Goal: Task Accomplishment & Management: Manage account settings

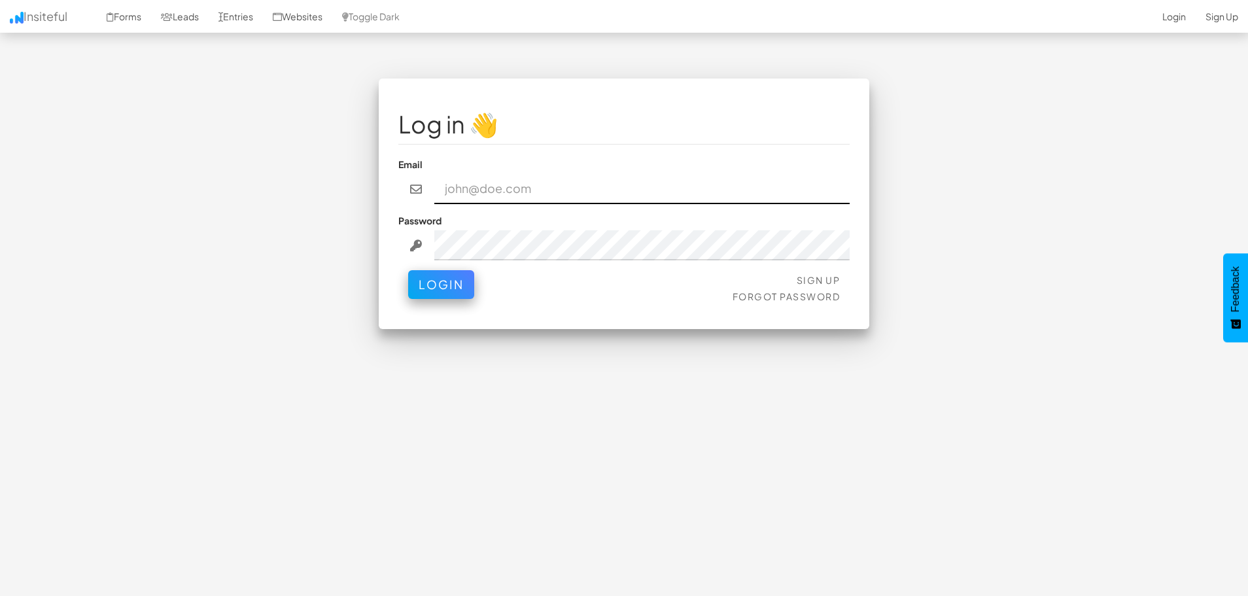
type input "[EMAIL_ADDRESS][DOMAIN_NAME]"
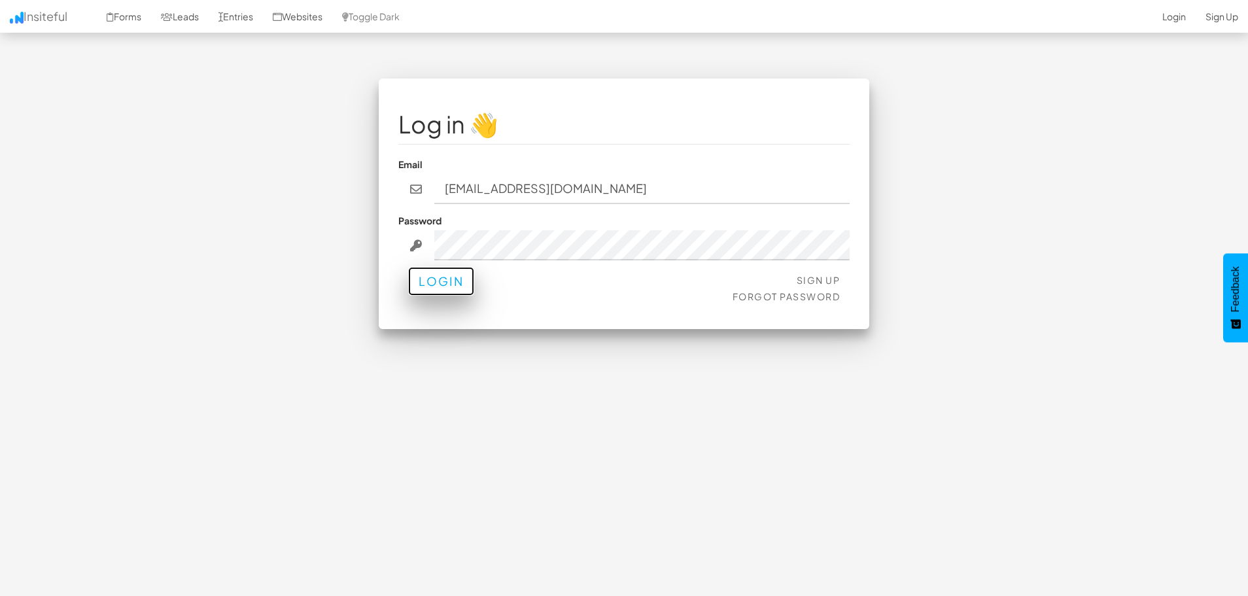
click at [438, 291] on button "Login" at bounding box center [441, 281] width 66 height 29
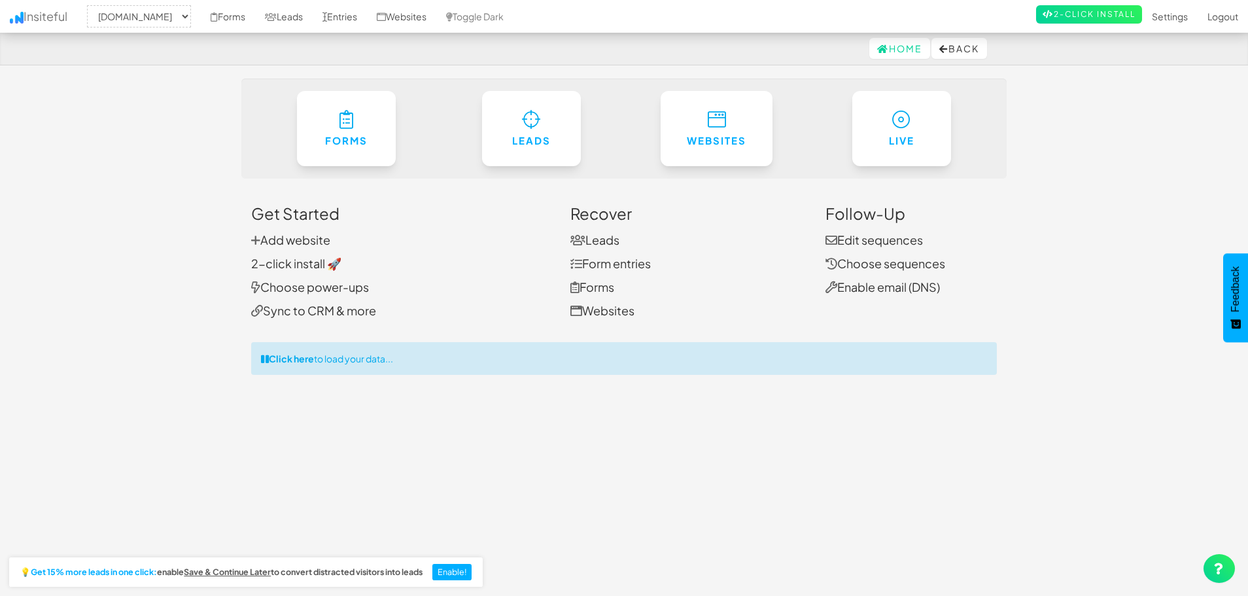
select select "2395"
click at [1182, 20] on link "Settings" at bounding box center [1170, 16] width 56 height 33
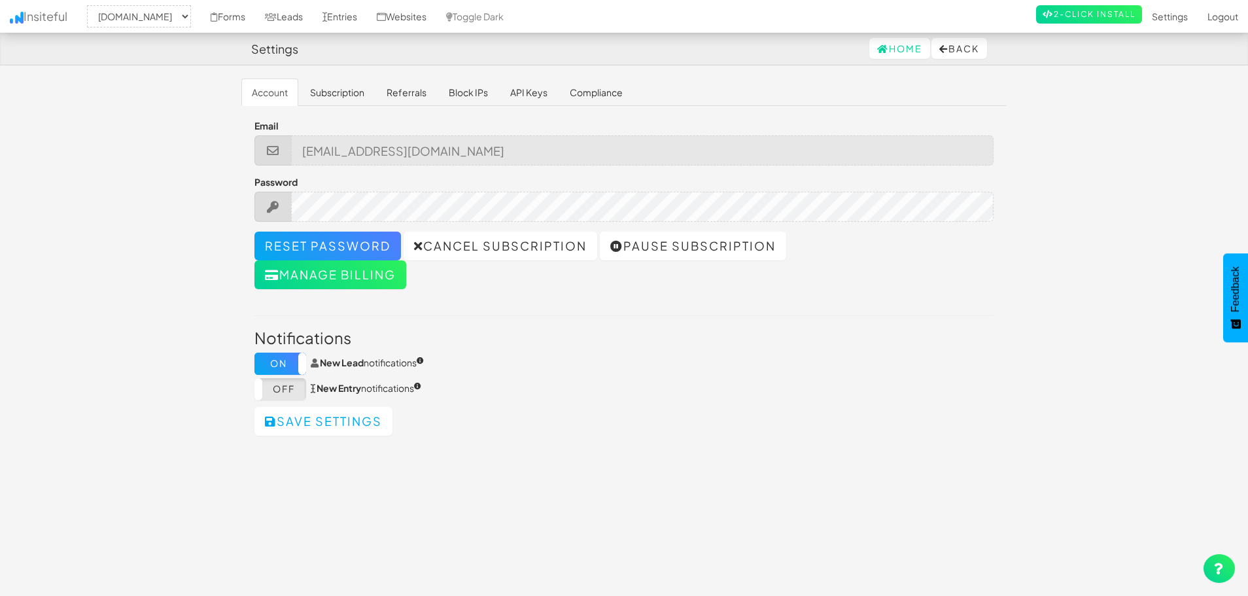
select select "2395"
click at [480, 254] on link "Cancel subscription" at bounding box center [501, 246] width 194 height 29
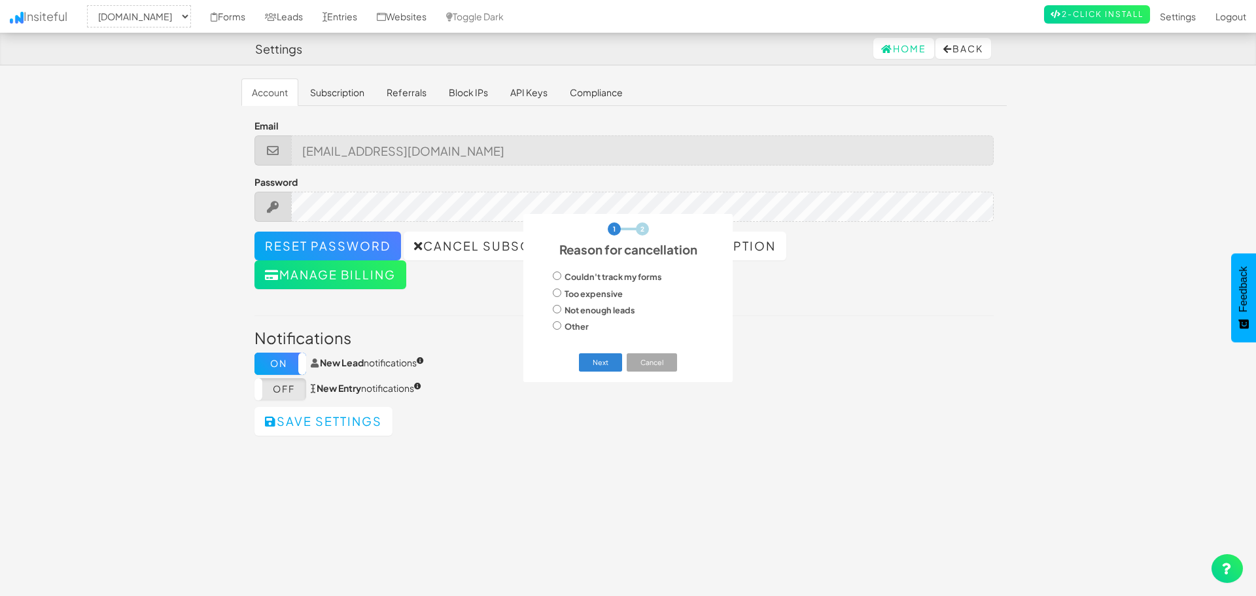
click at [580, 331] on span "Other" at bounding box center [577, 326] width 24 height 10
click at [561, 330] on input "Other" at bounding box center [557, 325] width 9 height 9
radio input "true"
drag, startPoint x: 594, startPoint y: 364, endPoint x: 605, endPoint y: 278, distance: 87.1
click at [605, 277] on div "1 2 Reason for cancellation × Couldn't track my forms Too expensive Not enough …" at bounding box center [627, 298] width 209 height 168
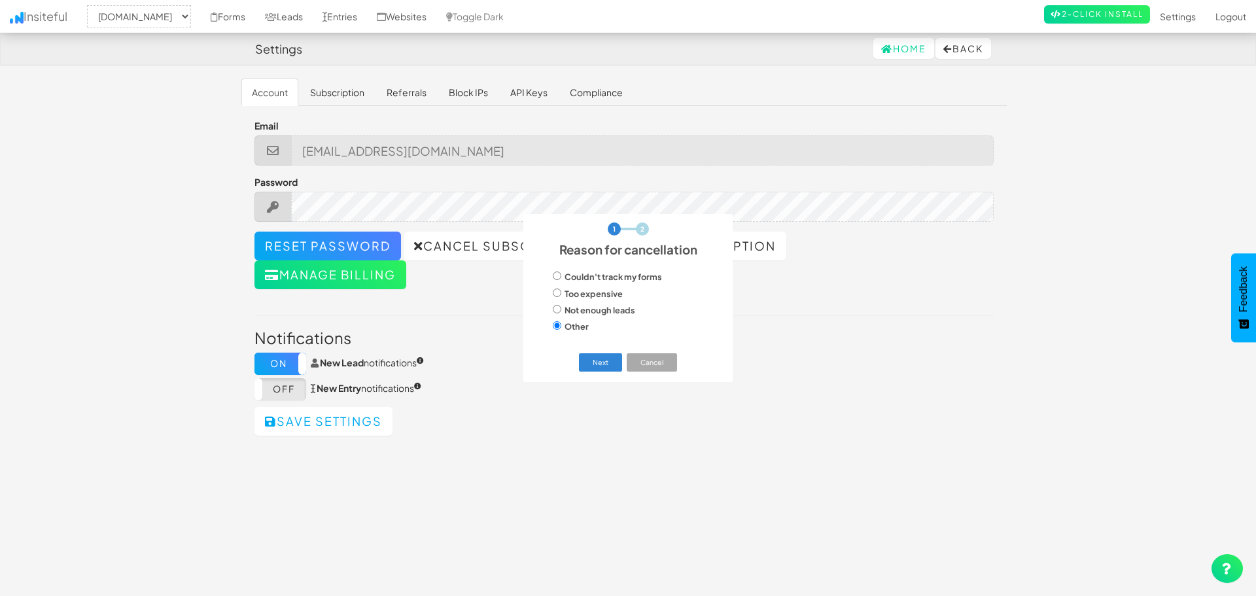
click at [605, 278] on span "Couldn't track my forms" at bounding box center [613, 277] width 97 height 10
click at [561, 278] on input "Couldn't track my forms" at bounding box center [557, 276] width 9 height 9
radio input "true"
click at [593, 362] on button "Next" at bounding box center [601, 362] width 44 height 18
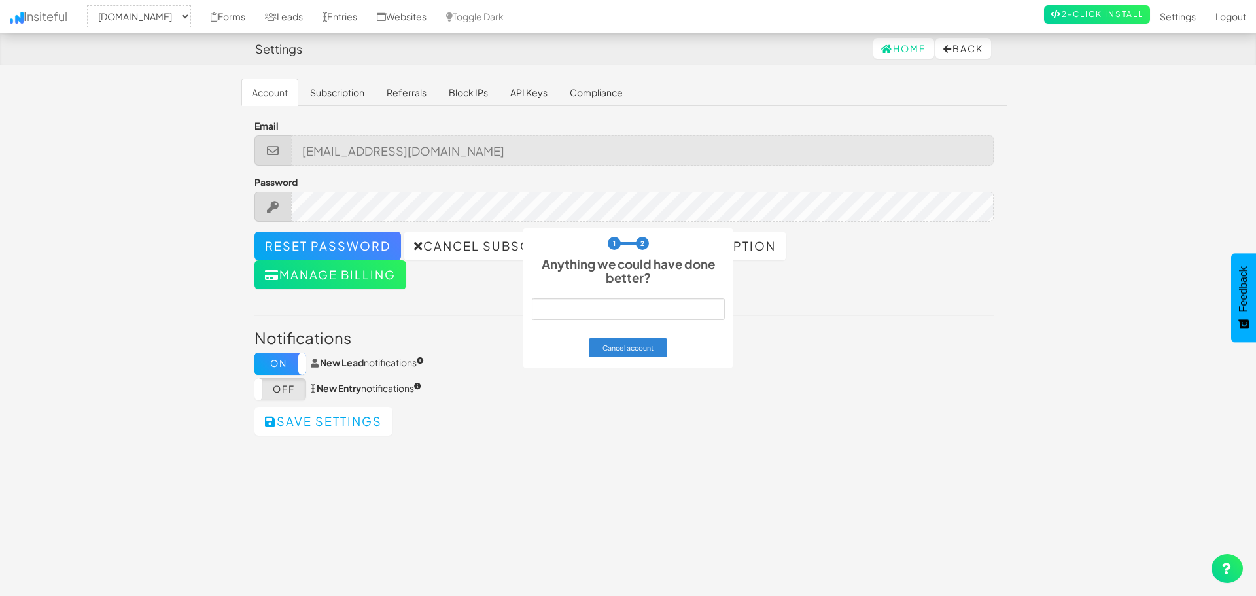
click at [590, 296] on div at bounding box center [628, 309] width 193 height 39
click at [598, 312] on input "text" at bounding box center [628, 309] width 193 height 22
type input "Jotform setup became to challenging having to embed the form. I never got it up…"
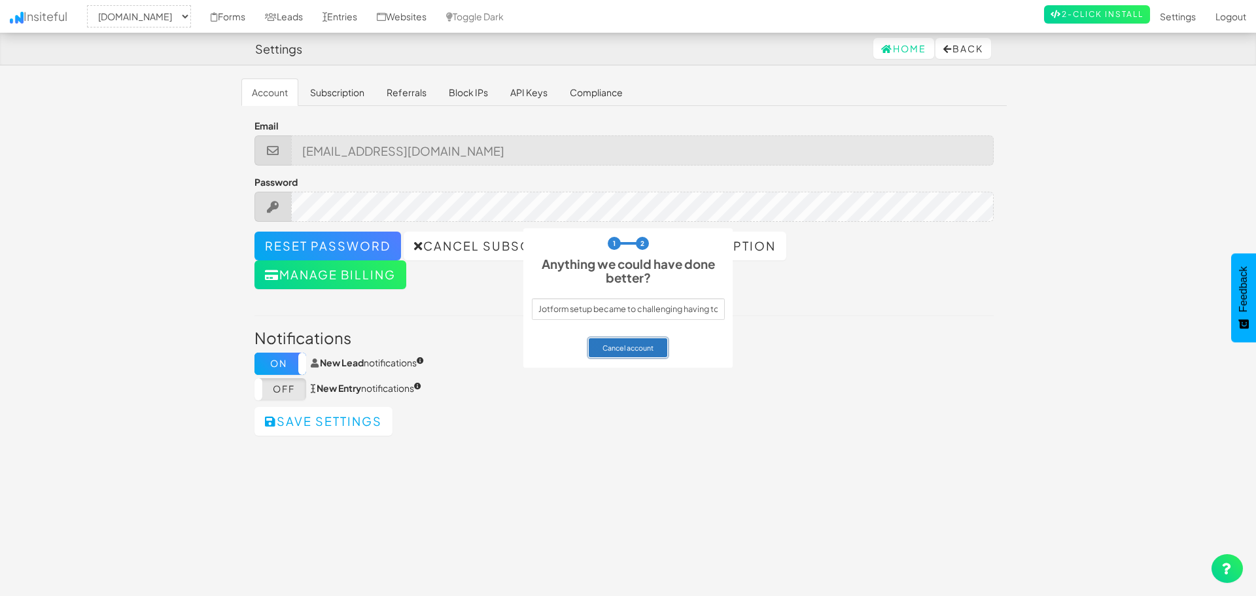
click at [619, 349] on button "Cancel account" at bounding box center [628, 347] width 79 height 18
